Goal: Information Seeking & Learning: Learn about a topic

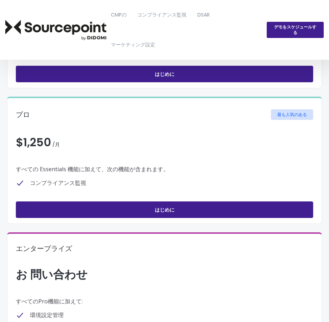
scroll to position [141, 0]
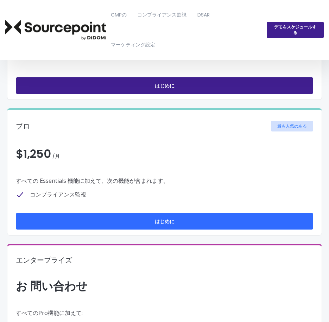
click at [190, 220] on link "はじめに" at bounding box center [164, 221] width 297 height 17
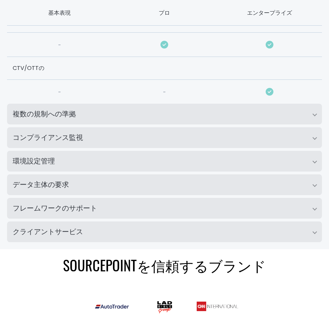
scroll to position [633, 0]
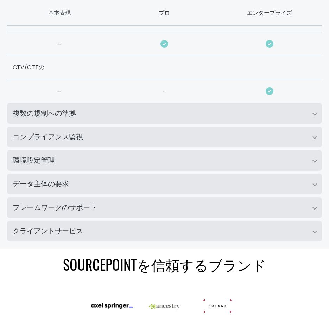
click at [176, 116] on h2 "複数の規制への準拠" at bounding box center [164, 113] width 315 height 21
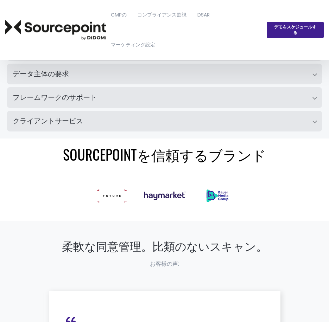
scroll to position [1020, 0]
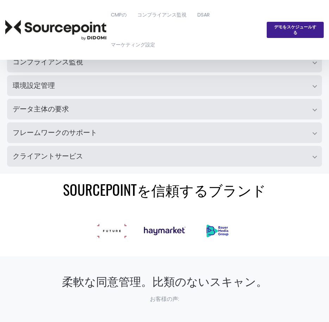
click at [185, 159] on h2 "クライアントサービス" at bounding box center [164, 156] width 315 height 21
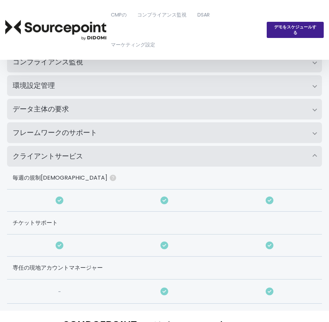
click at [180, 134] on h2 "フレームワークのサポート" at bounding box center [164, 132] width 315 height 21
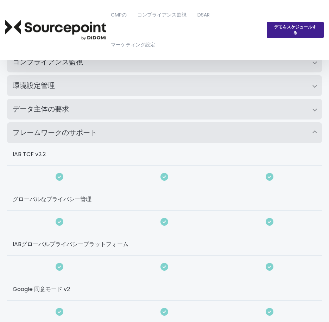
click at [161, 109] on h2 "データ主体の要求" at bounding box center [164, 109] width 315 height 21
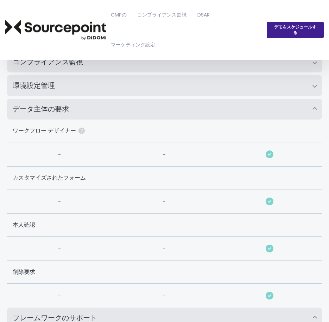
scroll to position [985, 0]
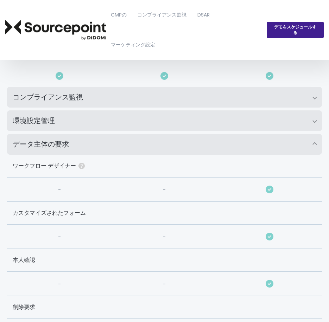
click at [184, 139] on h2 "データ主体の要求" at bounding box center [164, 144] width 315 height 21
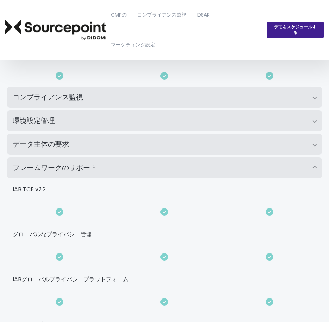
click at [191, 122] on h2 "環境設定管理" at bounding box center [164, 120] width 315 height 21
